Goal: Use online tool/utility: Use online tool/utility

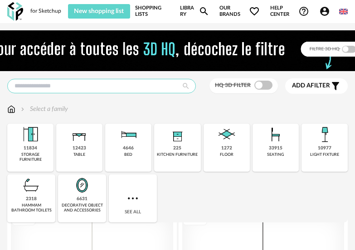
click at [134, 85] on input "text" at bounding box center [101, 86] width 189 height 15
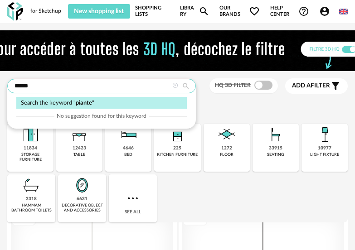
type input "******"
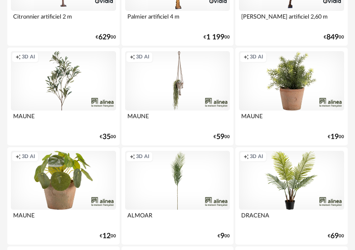
scroll to position [408, 0]
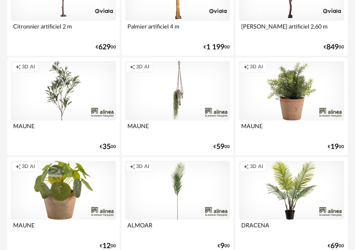
click at [291, 206] on div "Creation icon 3D AI" at bounding box center [291, 190] width 105 height 59
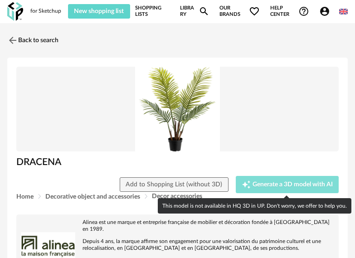
click at [295, 185] on span "Generate a 3D model with AI" at bounding box center [293, 184] width 80 height 6
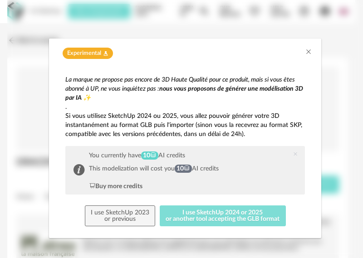
click at [200, 219] on button "I use SketchUp 2024 or 2025 or another tool accepting the GLB format" at bounding box center [223, 215] width 126 height 21
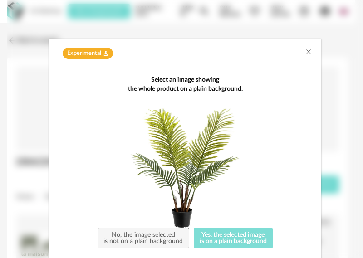
click at [237, 234] on button "Yes, the selected image is on a plain background" at bounding box center [233, 238] width 79 height 21
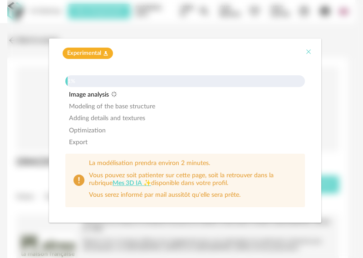
click at [309, 52] on icon "Close" at bounding box center [308, 51] width 7 height 7
